Goal: Communication & Community: Answer question/provide support

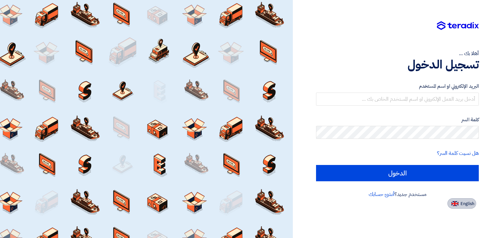
click at [462, 203] on span "English" at bounding box center [467, 204] width 14 height 5
type input "Sign in"
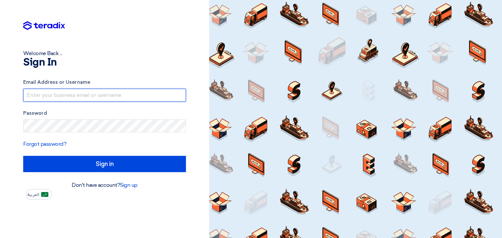
click at [60, 94] on input "text" at bounding box center [104, 95] width 163 height 13
type input "[EMAIL_ADDRESS][DOMAIN_NAME]"
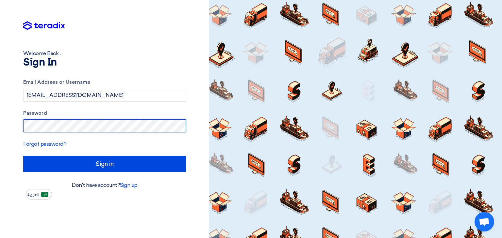
click at [23, 156] on input "Sign in" at bounding box center [104, 164] width 163 height 16
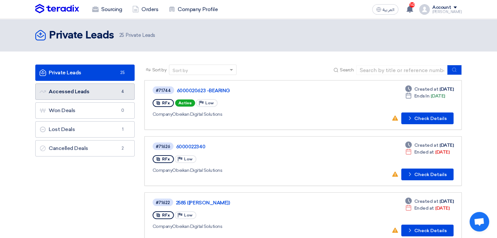
click at [104, 87] on link "Accessed Leads Accessed Leads 4" at bounding box center [84, 92] width 99 height 16
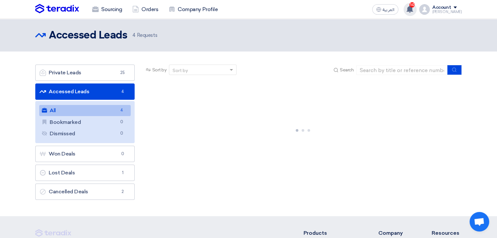
click at [410, 9] on div "10 You received a new message from Obeikan Digital Solutions regarding their 25…" at bounding box center [409, 9] width 13 height 13
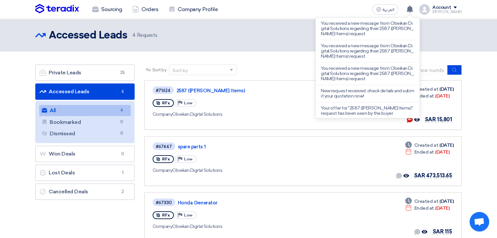
click at [283, 68] on div "Sort by Sort by Search" at bounding box center [302, 73] width 317 height 16
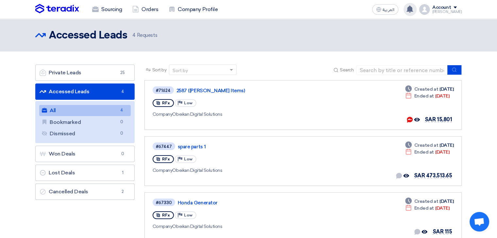
click at [413, 11] on use at bounding box center [409, 9] width 7 height 7
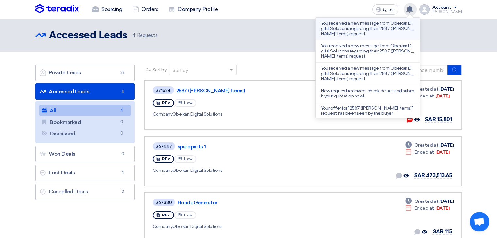
click at [383, 30] on p "You received a new message from Obeikan Digital Solutions regarding their 2587 …" at bounding box center [367, 29] width 93 height 16
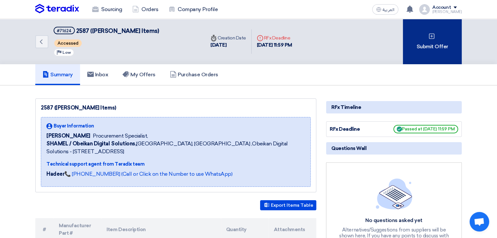
click at [429, 37] on icon at bounding box center [431, 36] width 7 height 7
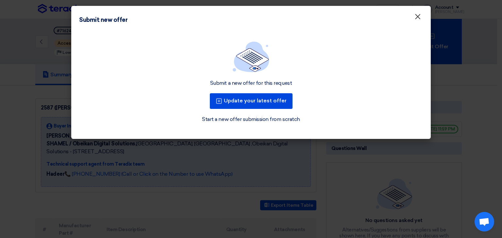
click at [420, 16] on span "×" at bounding box center [417, 18] width 7 height 13
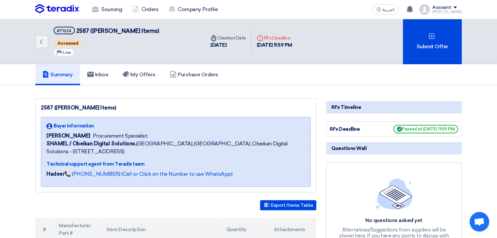
click at [62, 6] on img at bounding box center [57, 9] width 44 height 10
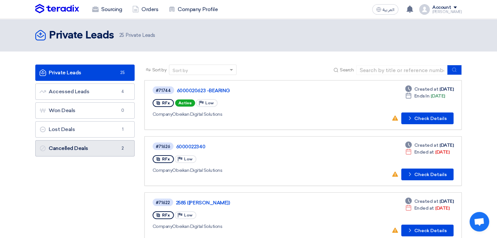
click at [79, 152] on link "Cancelled Deals Cancelled Deals 2" at bounding box center [84, 148] width 99 height 16
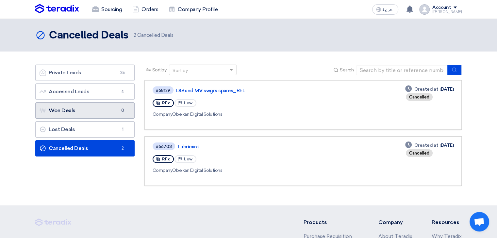
click at [64, 109] on link "Won Deals Won Deals 0" at bounding box center [84, 111] width 99 height 16
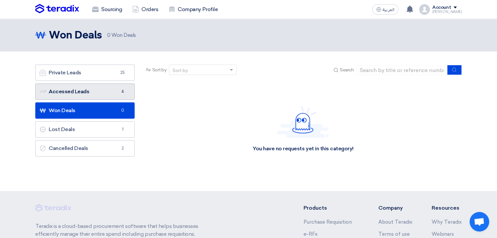
click at [111, 88] on link "Accessed Leads Accessed Leads 4" at bounding box center [84, 92] width 99 height 16
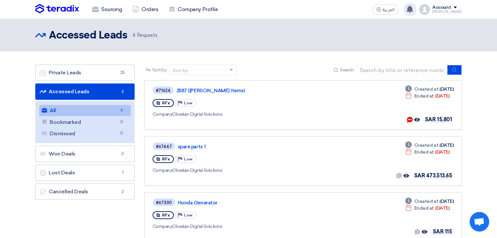
click at [413, 9] on use at bounding box center [409, 9] width 7 height 7
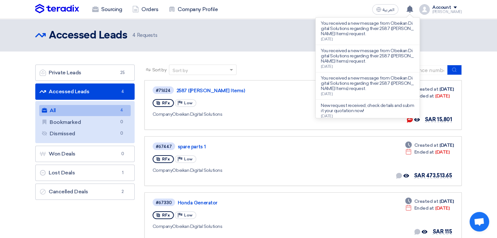
click at [267, 77] on div "Sort by Sort by Search" at bounding box center [302, 73] width 317 height 16
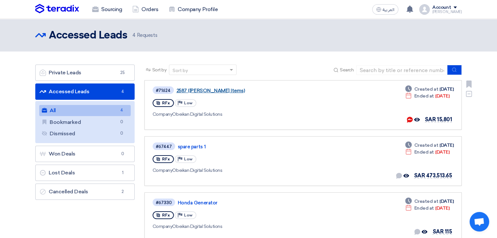
click at [206, 89] on link "2587 ([PERSON_NAME] Items)" at bounding box center [257, 91] width 163 height 6
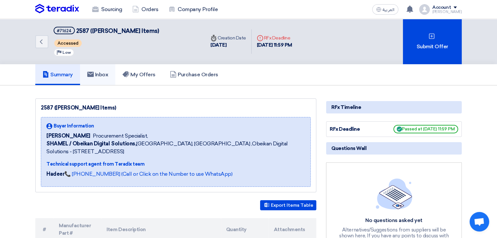
click at [101, 75] on h5 "Inbox" at bounding box center [97, 75] width 21 height 7
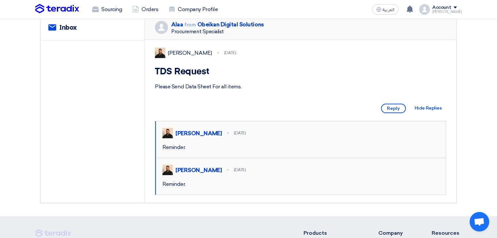
scroll to position [98, 0]
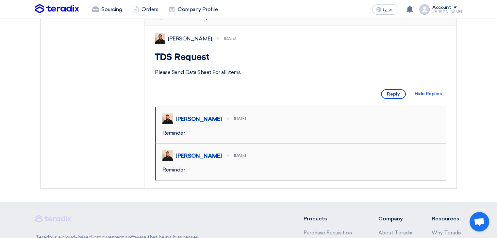
click at [391, 99] on span "Reply" at bounding box center [393, 94] width 25 height 9
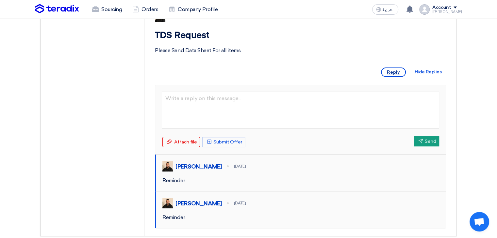
scroll to position [131, 0]
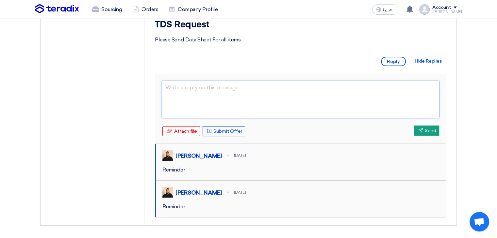
click at [268, 107] on textarea at bounding box center [300, 99] width 277 height 37
type textarea "The"
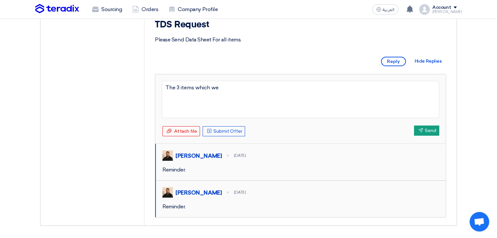
type textarea "The 3 items which we"
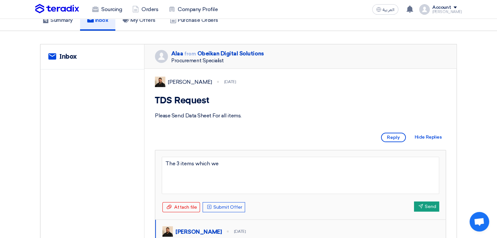
scroll to position [0, 0]
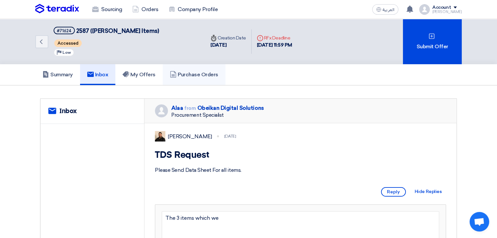
click at [176, 72] on use at bounding box center [173, 74] width 6 height 7
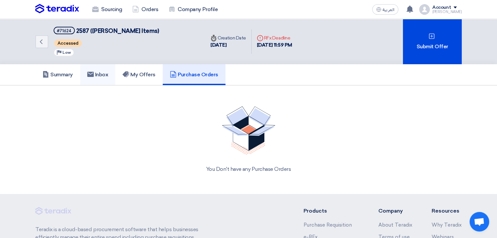
click at [95, 70] on link "Inbox" at bounding box center [98, 74] width 36 height 21
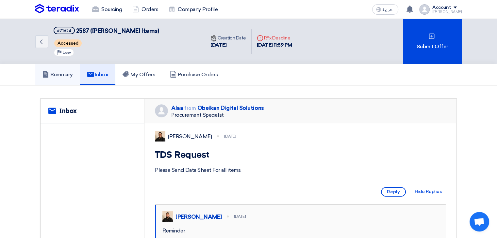
click at [53, 79] on link "Summary" at bounding box center [57, 74] width 45 height 21
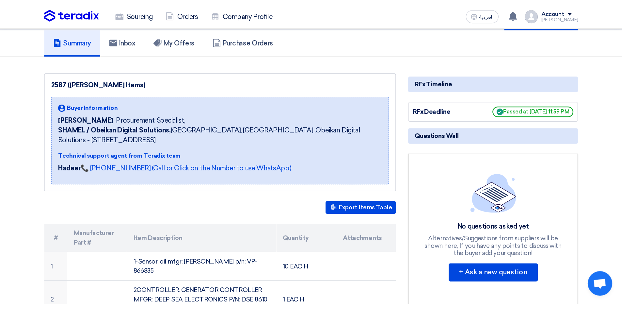
scroll to position [131, 0]
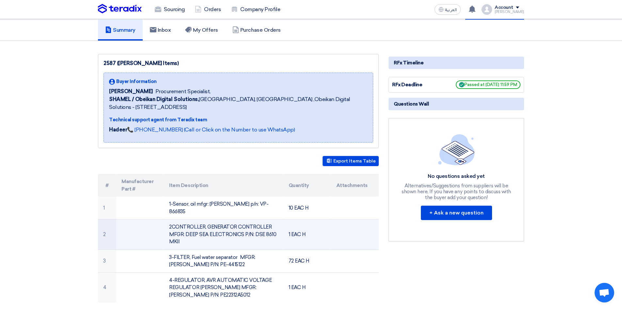
scroll to position [0, 0]
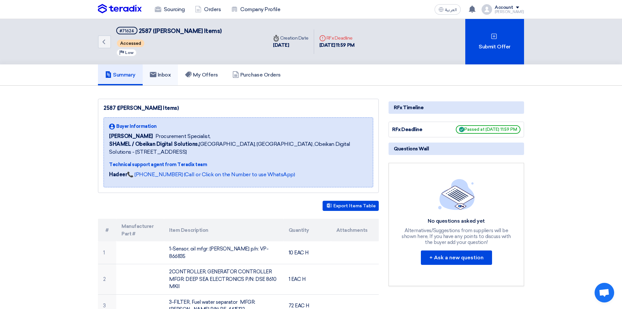
click at [159, 75] on h5 "Inbox" at bounding box center [160, 75] width 21 height 7
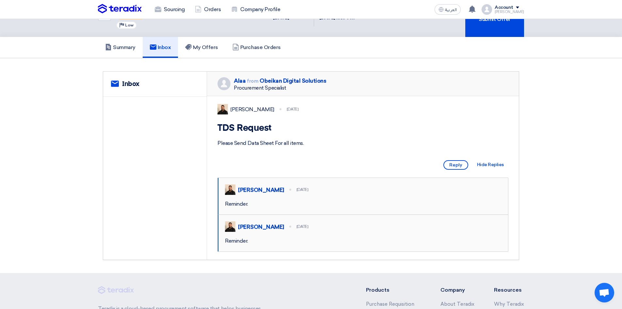
scroll to position [65, 0]
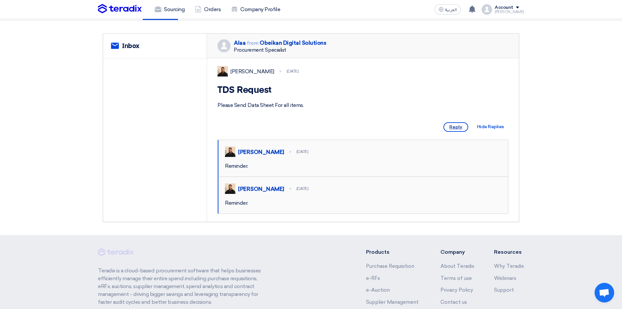
click at [456, 132] on span "Reply" at bounding box center [456, 126] width 25 height 9
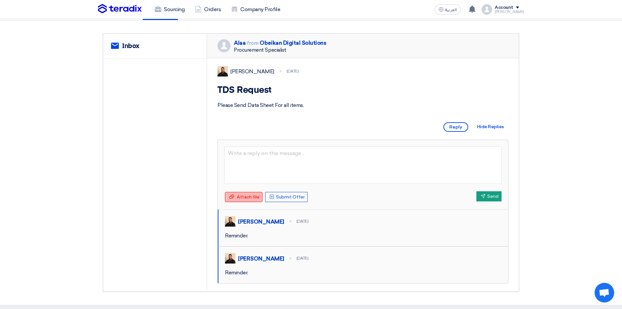
click at [248, 200] on span "Attach file" at bounding box center [248, 197] width 23 height 6
click at [0, 0] on input "Attach file Attach file" at bounding box center [0, 0] width 0 height 0
click at [490, 201] on button "Send Send" at bounding box center [489, 196] width 25 height 10
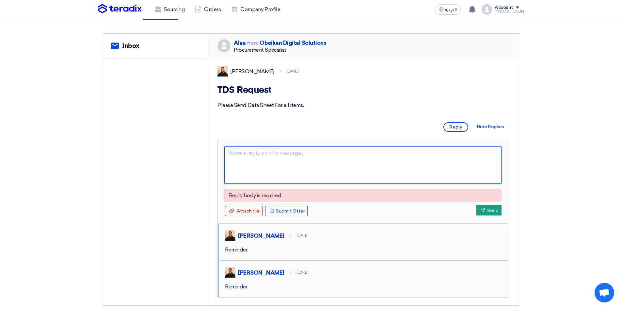
click at [275, 176] on textarea at bounding box center [362, 164] width 277 height 37
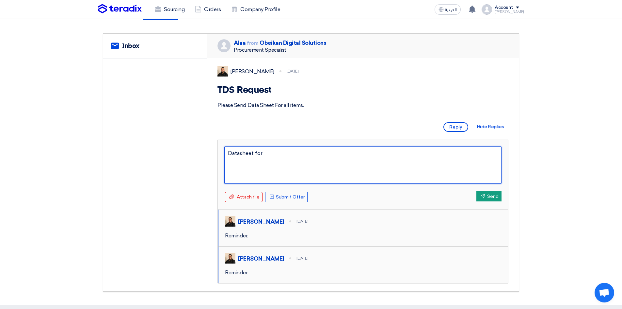
type textarea "Datasheet for"
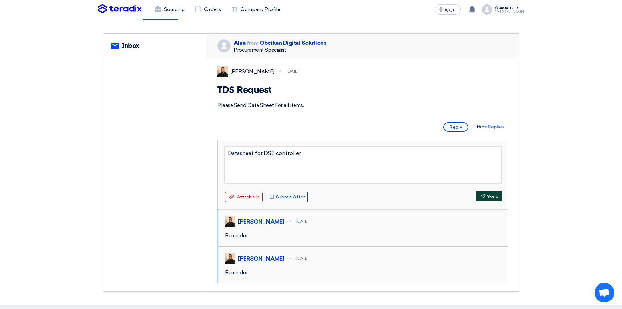
type textarea "Datasheet for DSE controller"
click at [498, 201] on button "Send Send" at bounding box center [489, 196] width 25 height 10
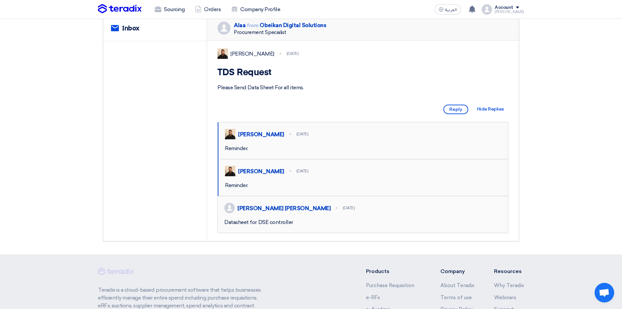
scroll to position [98, 0]
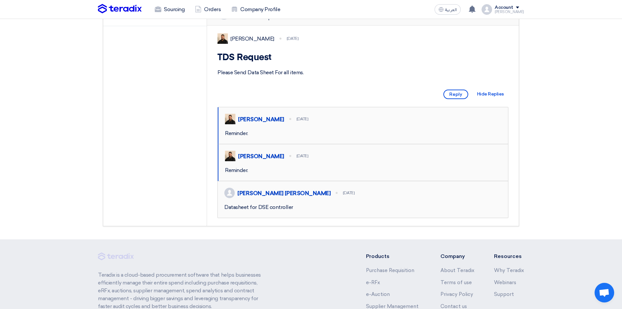
click at [285, 76] on div "Please Send Data Sheet For all items." at bounding box center [363, 73] width 291 height 8
click at [454, 99] on span "Reply" at bounding box center [456, 94] width 25 height 9
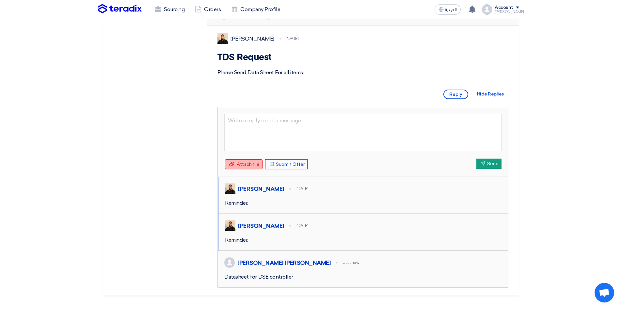
click at [253, 167] on span "Attach file" at bounding box center [248, 164] width 23 height 6
click at [0, 0] on input "Attach file Attach file" at bounding box center [0, 0] width 0 height 0
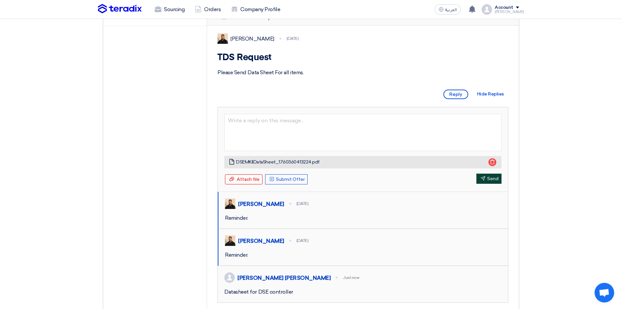
click at [486, 184] on button "Send Send" at bounding box center [489, 178] width 25 height 10
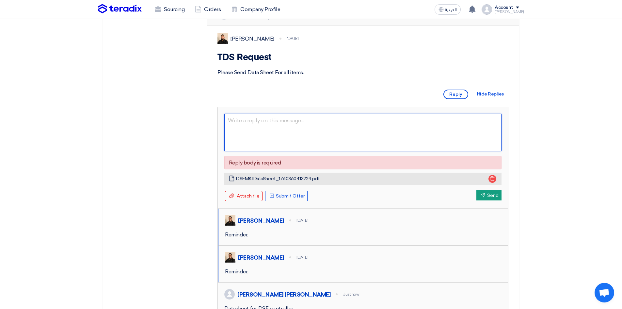
click at [342, 151] on textarea at bounding box center [362, 132] width 277 height 37
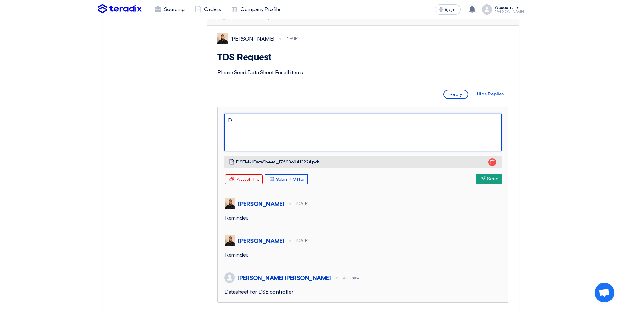
type textarea "Da"
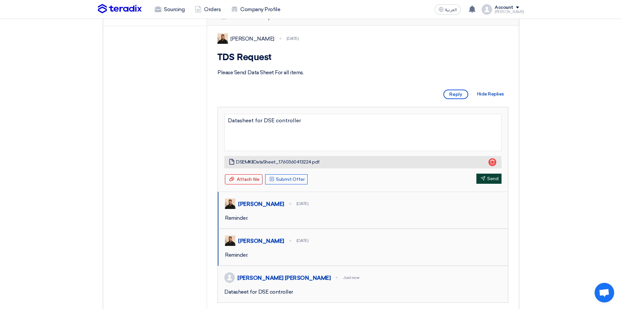
type textarea "Datasheet for DSE controller"
click at [479, 184] on button "Send Send" at bounding box center [489, 178] width 25 height 10
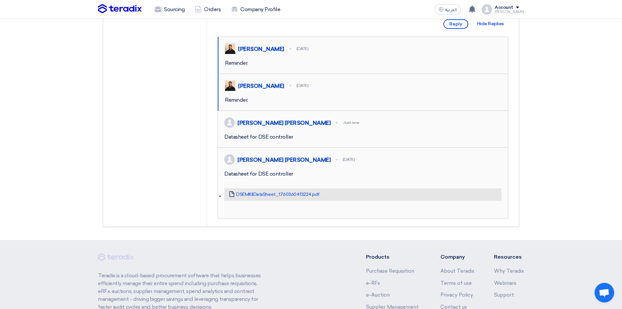
scroll to position [196, 0]
